Goal: Transaction & Acquisition: Subscribe to service/newsletter

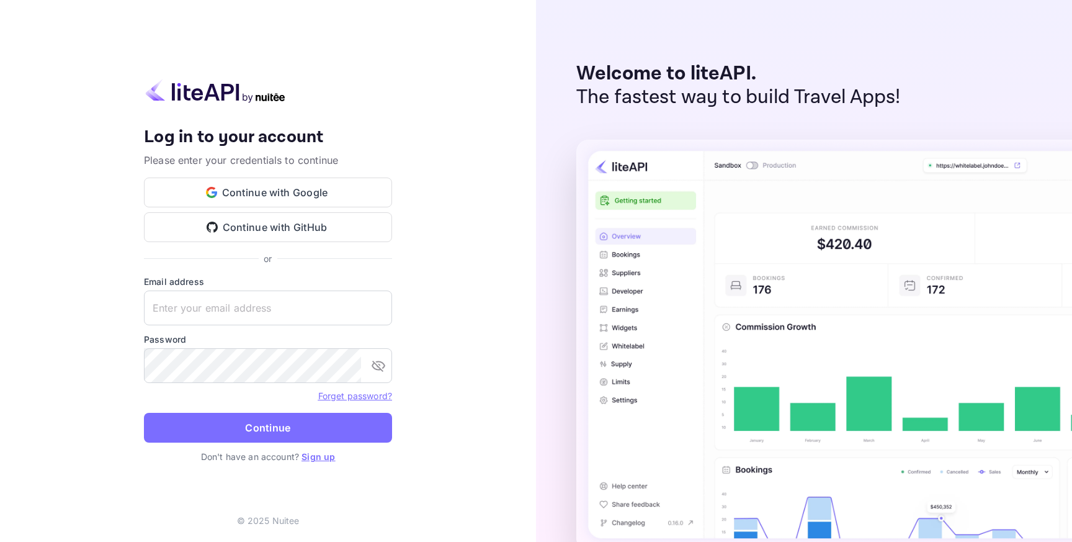
type input "[EMAIL_ADDRESS][DOMAIN_NAME]"
click at [305, 455] on link "Sign up" at bounding box center [319, 456] width 34 height 11
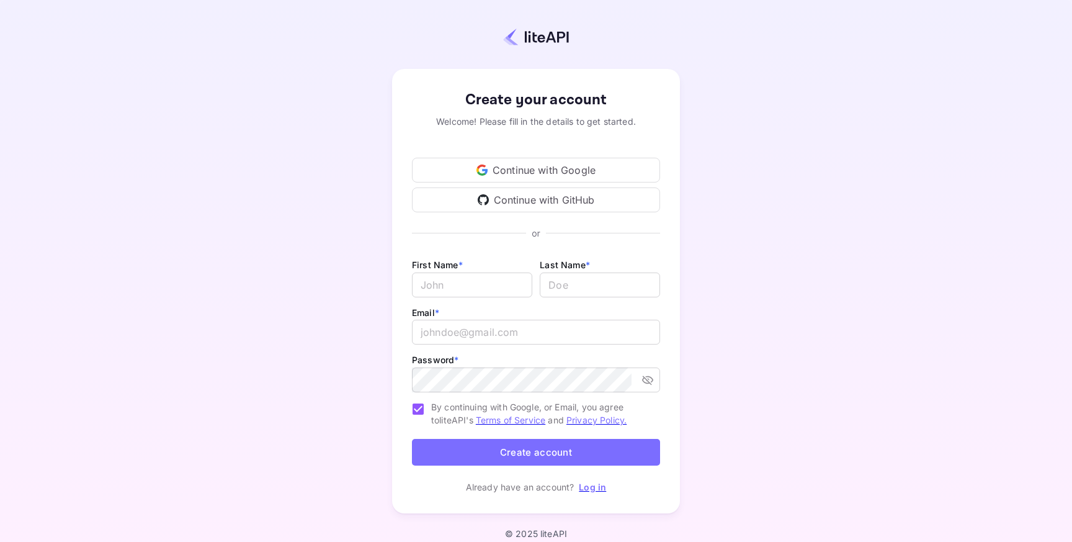
type input "[EMAIL_ADDRESS][DOMAIN_NAME]"
click at [464, 323] on input "[EMAIL_ADDRESS][DOMAIN_NAME]" at bounding box center [536, 332] width 248 height 25
click at [461, 329] on input "[EMAIL_ADDRESS][DOMAIN_NAME]" at bounding box center [536, 332] width 248 height 25
click at [461, 286] on input "Email *" at bounding box center [472, 284] width 120 height 25
type input "Social"
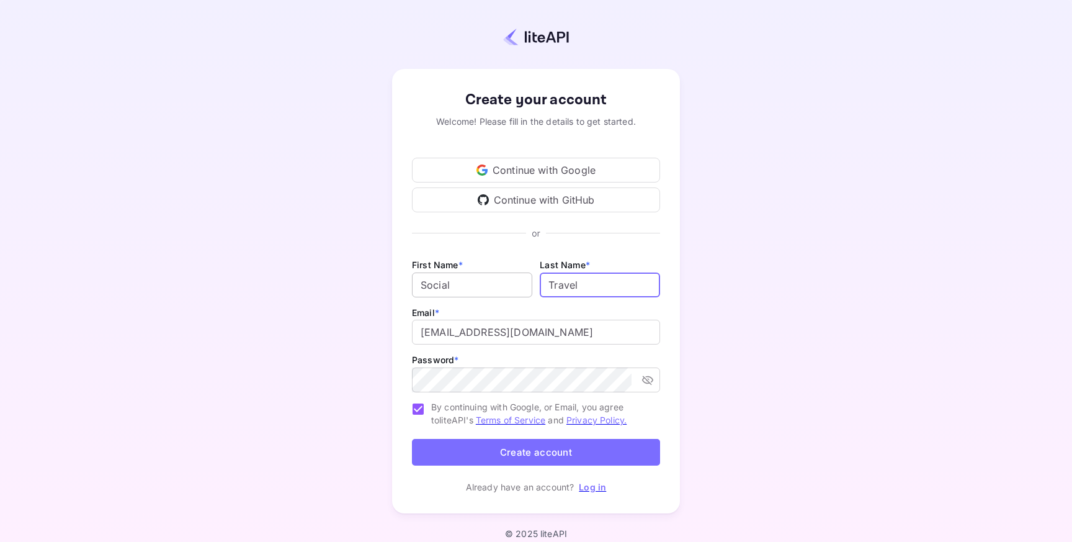
type input "Travel"
type input "[EMAIL_ADDRESS][DOMAIN_NAME]"
click at [546, 360] on div "Password * ​" at bounding box center [536, 373] width 248 height 42
click at [652, 381] on icon "toggle password visibility" at bounding box center [647, 379] width 11 height 9
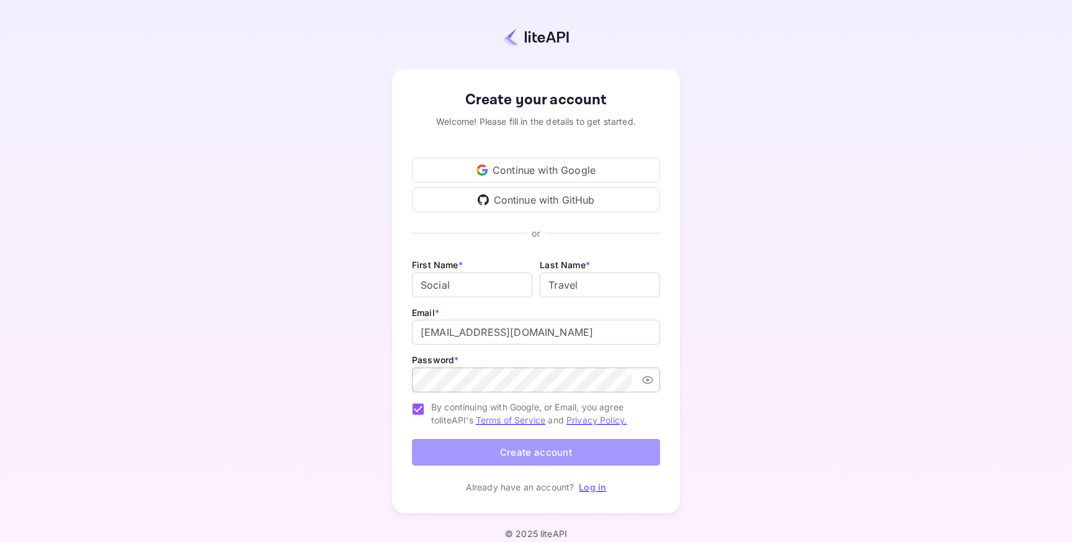
click at [501, 452] on button "Create account" at bounding box center [536, 452] width 248 height 27
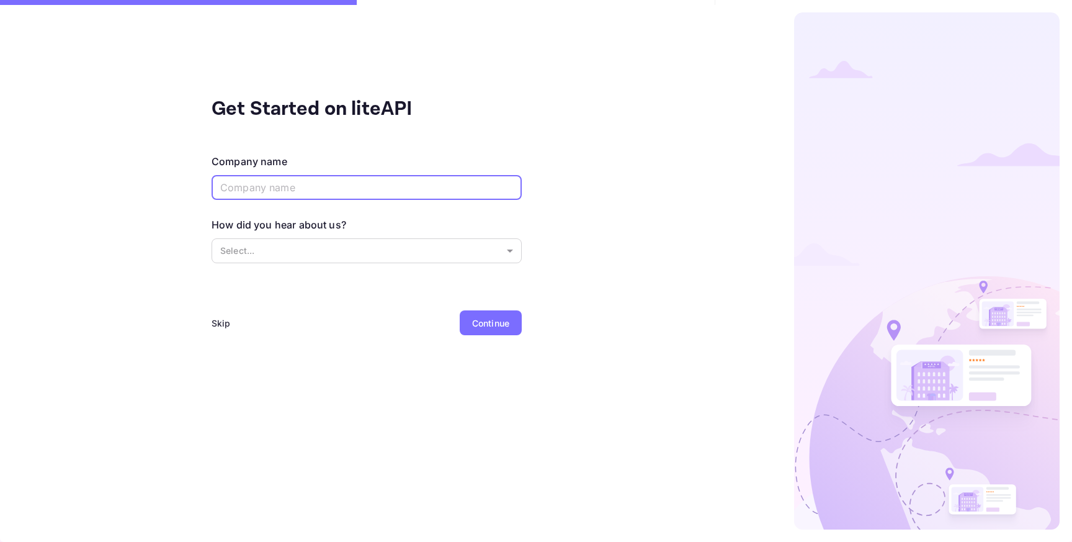
click at [335, 182] on input "text" at bounding box center [367, 187] width 310 height 25
type input "Social Travel"
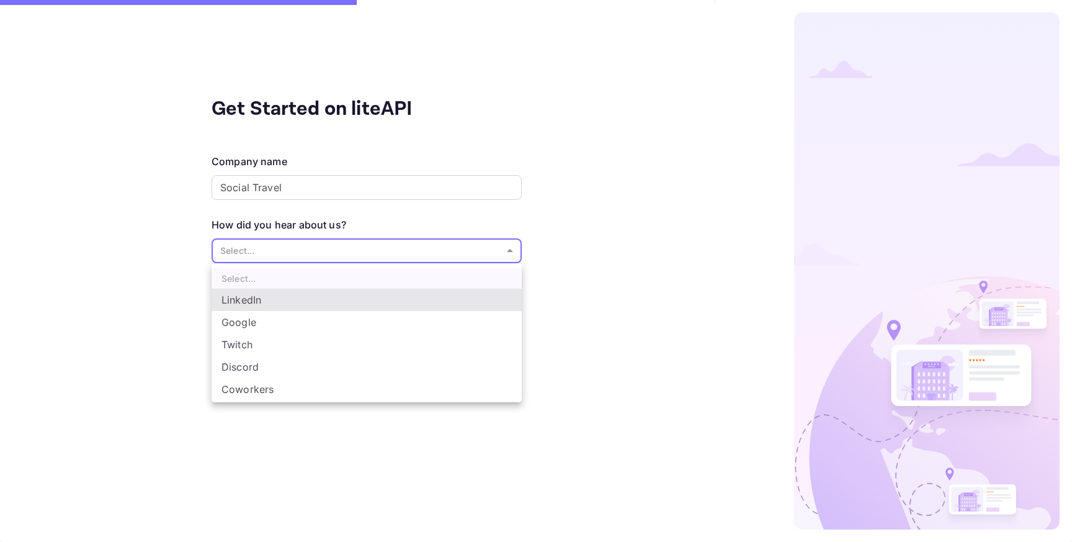
click at [303, 242] on body "Get Started on liteAPI Company name Social Travel ​ How did you hear about us? …" at bounding box center [536, 271] width 1072 height 542
click at [268, 313] on li "Google" at bounding box center [367, 322] width 310 height 22
type input "Google"
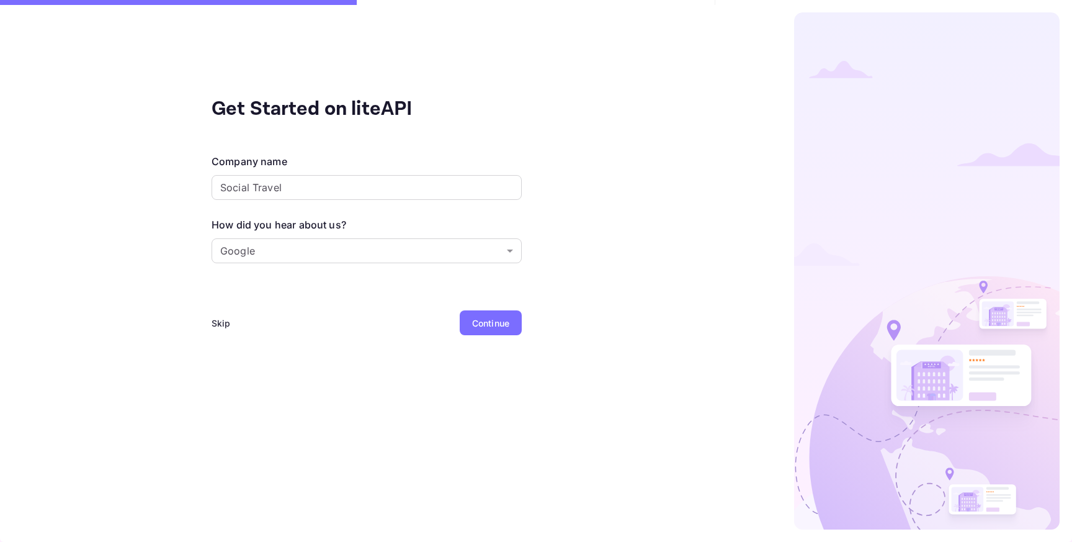
click at [504, 321] on div "Continue" at bounding box center [490, 322] width 37 height 13
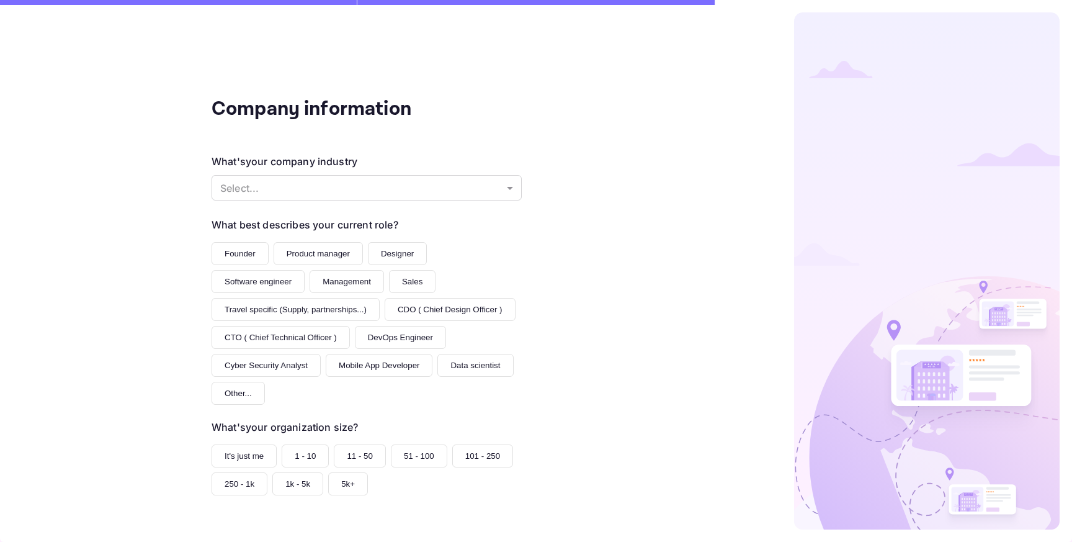
scroll to position [60, 0]
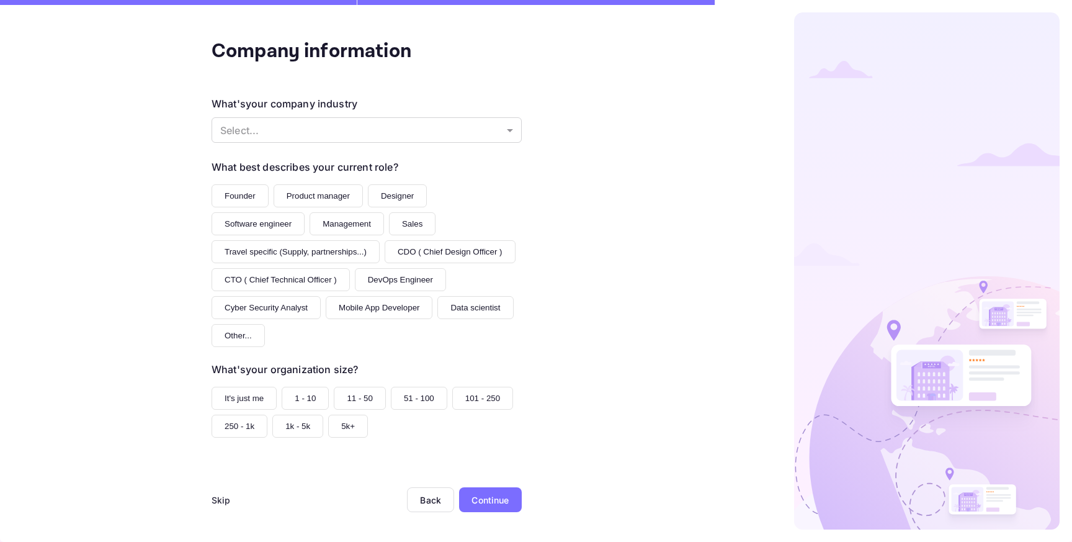
click at [227, 496] on div "Skip" at bounding box center [221, 499] width 19 height 13
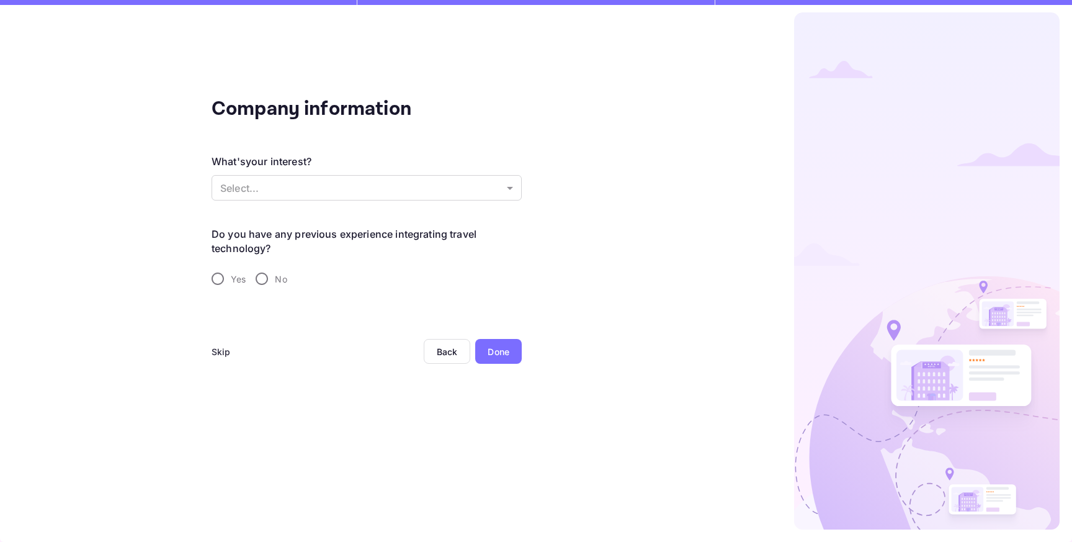
click at [222, 360] on div "Skip" at bounding box center [221, 351] width 19 height 25
